Goal: Contribute content: Contribute content

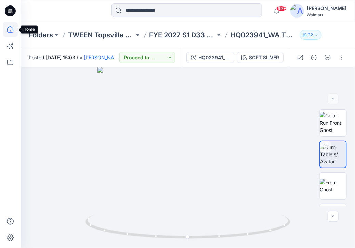
click at [10, 30] on icon at bounding box center [10, 29] width 15 height 15
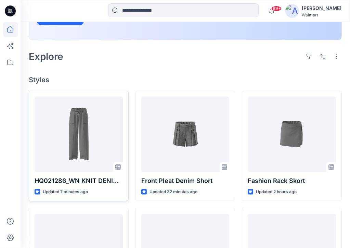
scroll to position [137, 0]
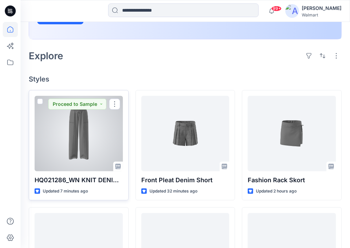
click at [72, 143] on div at bounding box center [79, 133] width 88 height 75
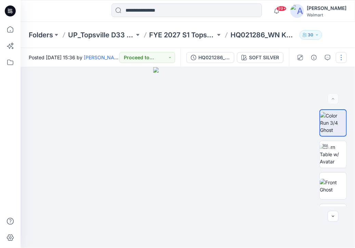
click at [345, 56] on button "button" at bounding box center [341, 57] width 11 height 11
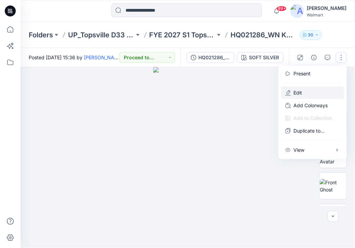
click at [312, 93] on button "Edit" at bounding box center [312, 92] width 63 height 13
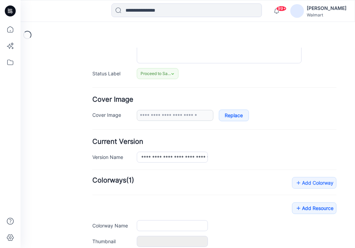
type input "**********"
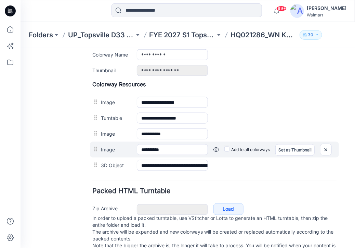
scroll to position [278, 0]
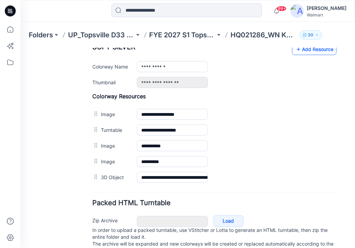
click at [319, 51] on link "Add Resource" at bounding box center [314, 49] width 44 height 12
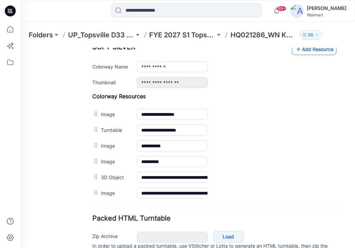
click at [308, 51] on link "Add Resource" at bounding box center [314, 49] width 44 height 12
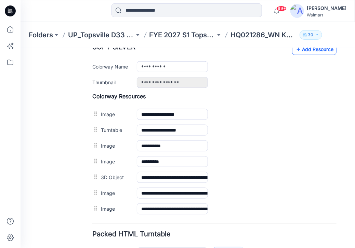
click at [316, 53] on link "Add Resource" at bounding box center [314, 49] width 44 height 12
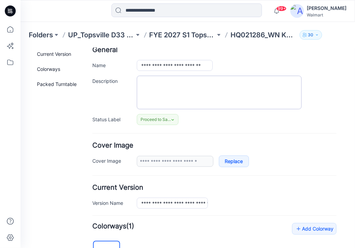
scroll to position [0, 0]
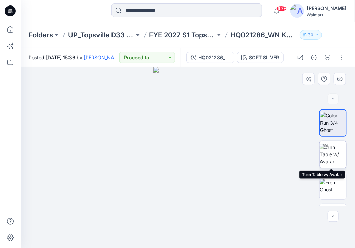
click at [332, 153] on img at bounding box center [333, 154] width 27 height 22
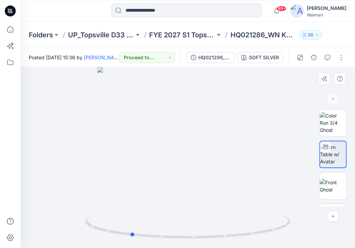
drag, startPoint x: 219, startPoint y: 177, endPoint x: 161, endPoint y: 179, distance: 57.1
click at [161, 179] on div at bounding box center [188, 157] width 335 height 181
drag, startPoint x: 213, startPoint y: 173, endPoint x: 162, endPoint y: 178, distance: 51.9
click at [162, 178] on div at bounding box center [188, 157] width 335 height 181
drag, startPoint x: 215, startPoint y: 177, endPoint x: 159, endPoint y: 180, distance: 56.5
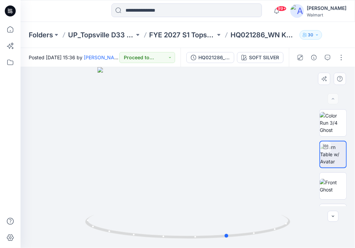
click at [159, 180] on div at bounding box center [188, 157] width 335 height 181
drag, startPoint x: 207, startPoint y: 176, endPoint x: 167, endPoint y: 173, distance: 40.2
click at [167, 173] on div at bounding box center [188, 157] width 335 height 181
drag, startPoint x: 198, startPoint y: 160, endPoint x: 195, endPoint y: 98, distance: 62.0
click at [195, 98] on img at bounding box center [185, 77] width 380 height 342
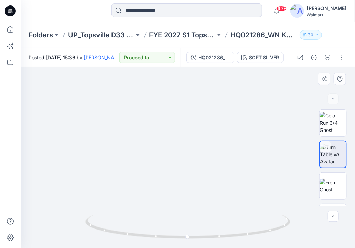
drag, startPoint x: 191, startPoint y: 116, endPoint x: 212, endPoint y: 187, distance: 75.1
drag, startPoint x: 218, startPoint y: 126, endPoint x: 245, endPoint y: 189, distance: 68.6
drag, startPoint x: 247, startPoint y: 151, endPoint x: 245, endPoint y: 161, distance: 10.1
